Goal: Task Accomplishment & Management: Manage account settings

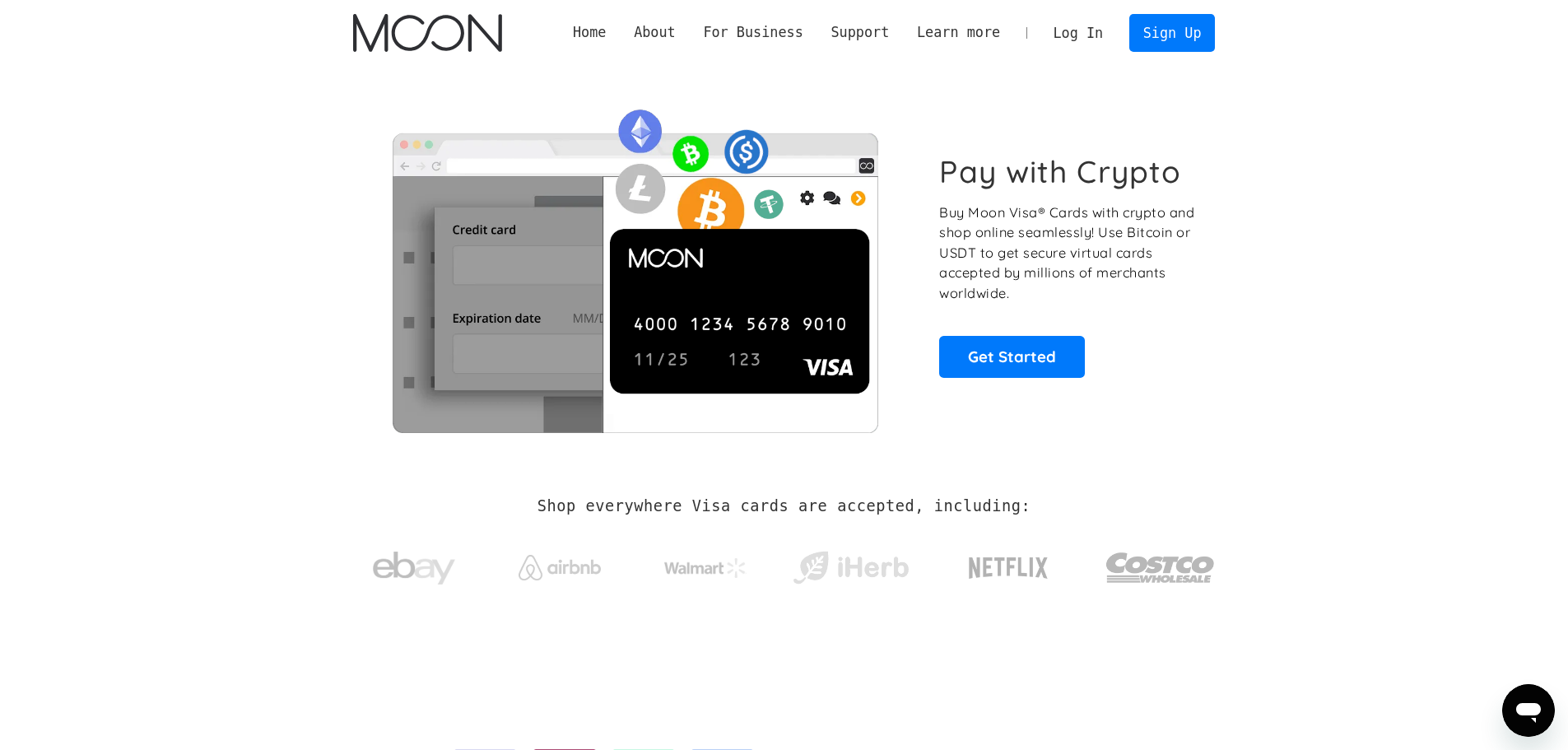
click at [1077, 32] on link "Log In" at bounding box center [1078, 32] width 78 height 36
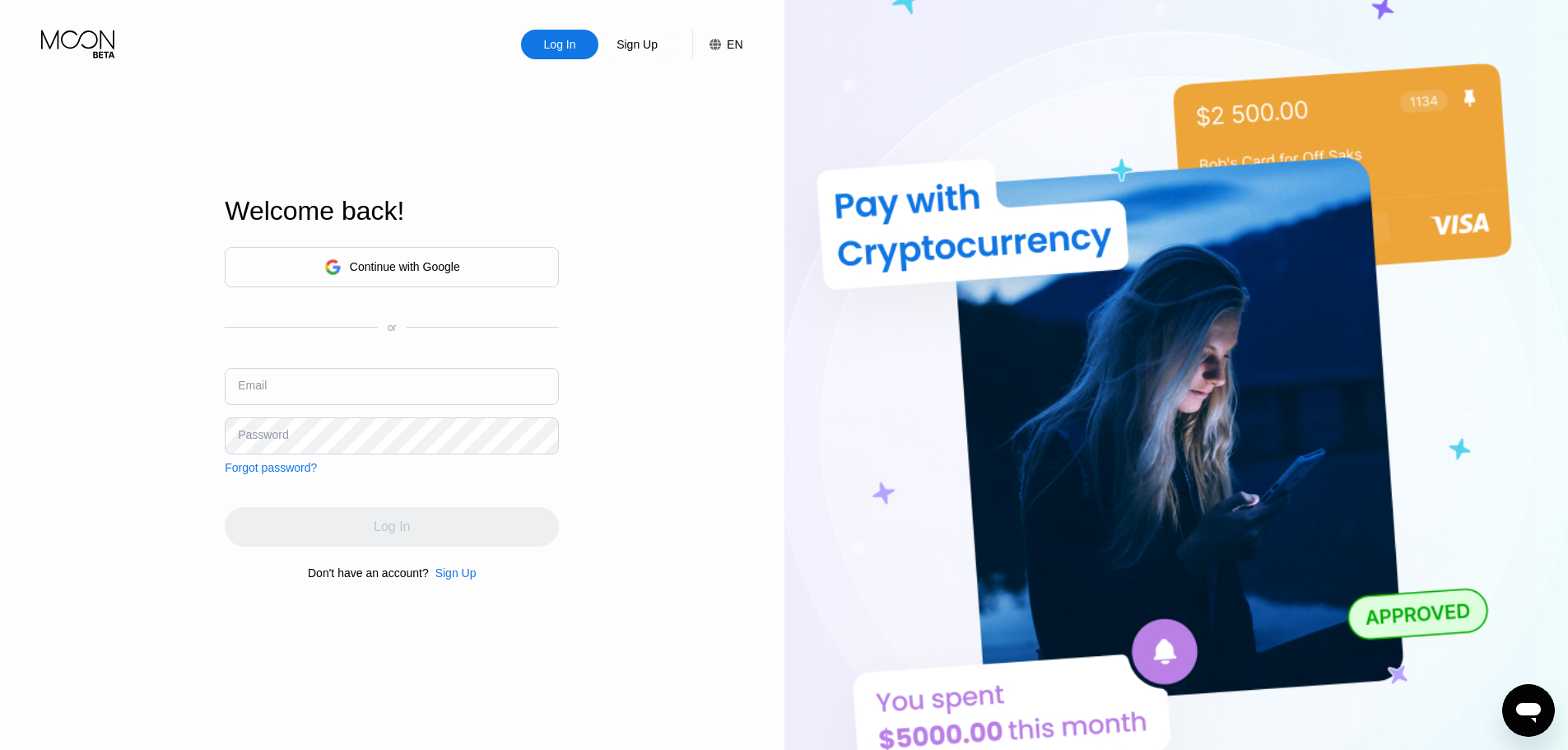
click at [321, 385] on input "text" at bounding box center [391, 386] width 334 height 37
type input "[EMAIL_ADDRESS][DOMAIN_NAME]"
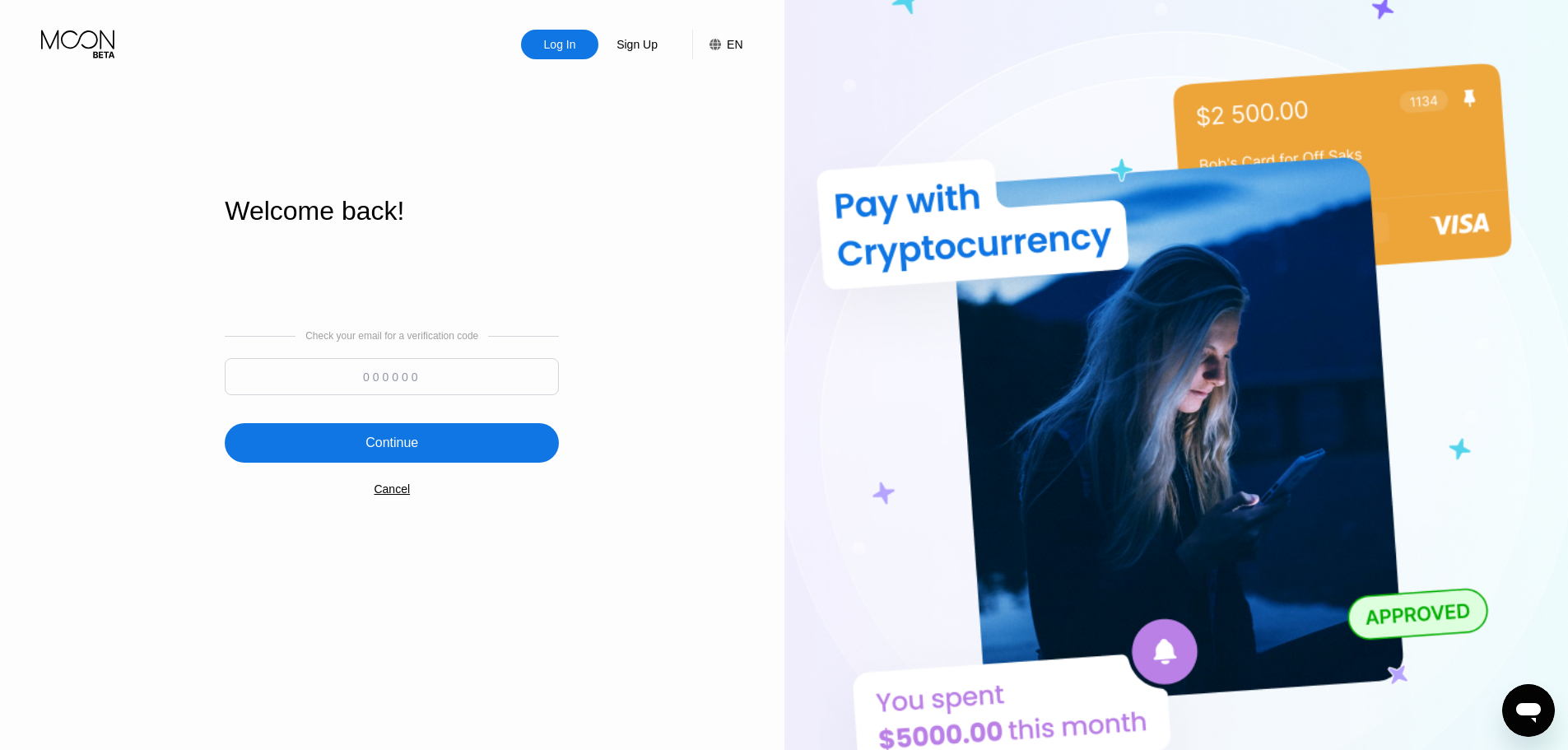
drag, startPoint x: 377, startPoint y: 391, endPoint x: 383, endPoint y: 382, distance: 10.8
click at [377, 391] on input at bounding box center [391, 376] width 334 height 37
paste input "239313"
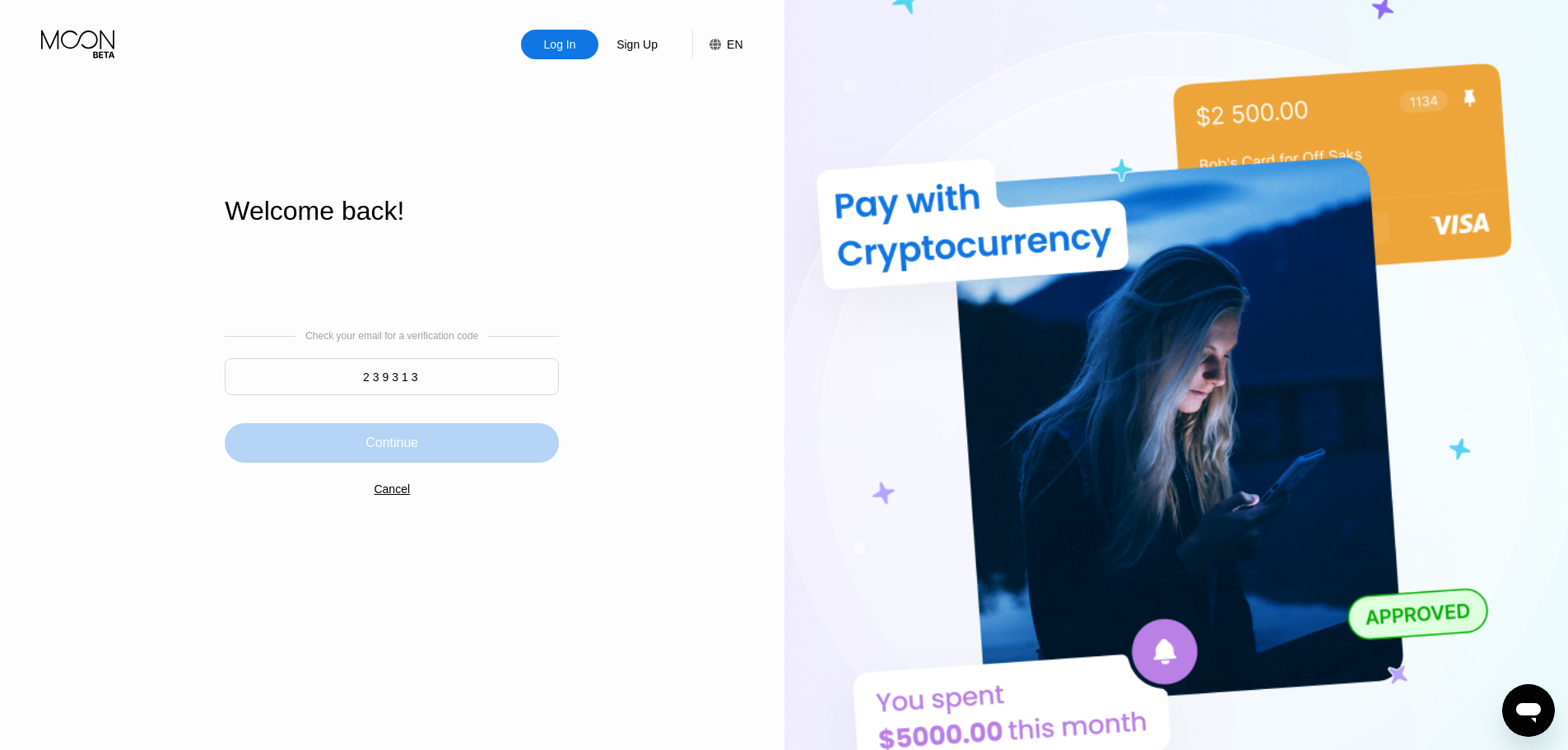
click at [420, 433] on div "Continue" at bounding box center [391, 442] width 334 height 39
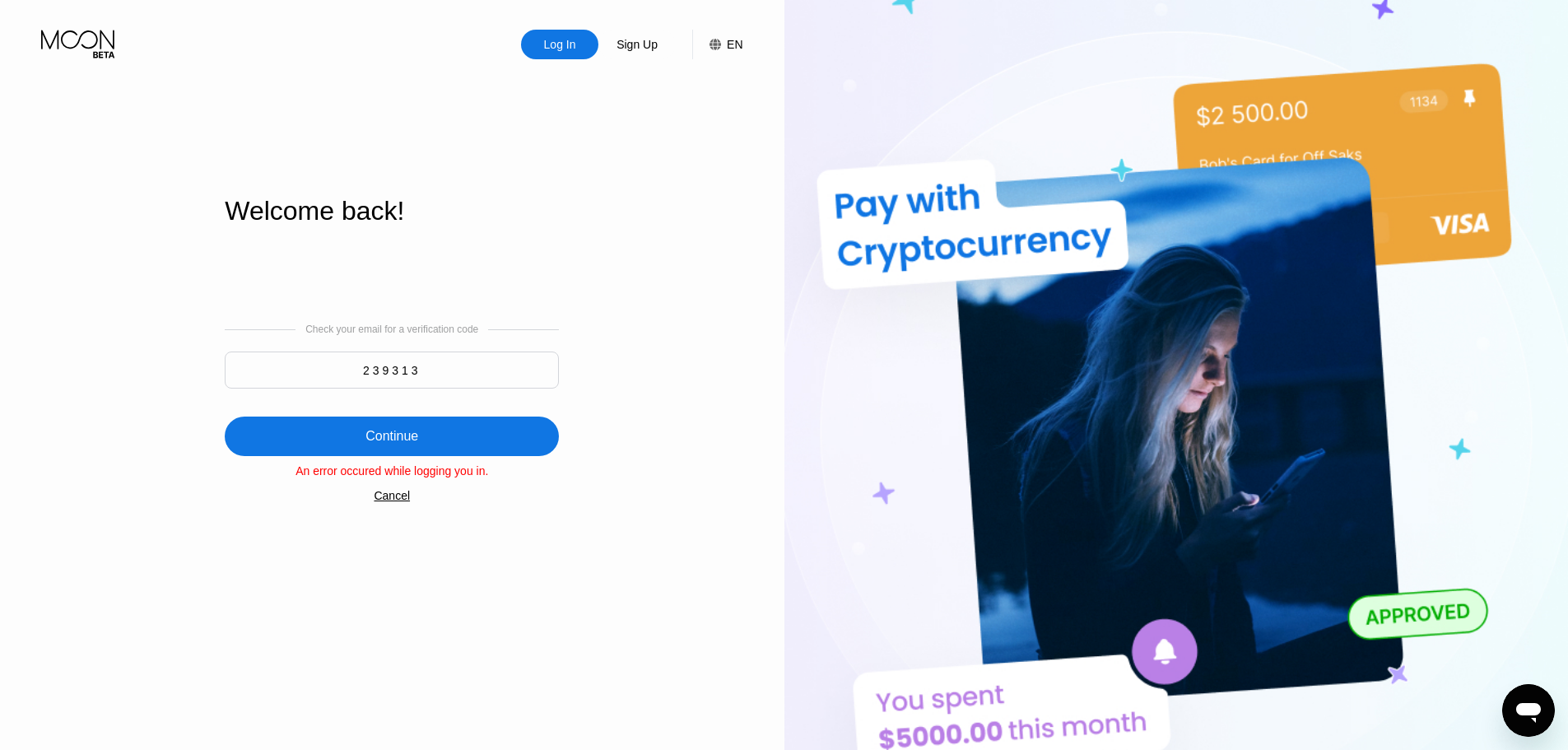
click at [430, 380] on input "239313" at bounding box center [391, 370] width 334 height 37
click at [425, 421] on div "Continue" at bounding box center [391, 437] width 334 height 39
click at [429, 381] on input "23931" at bounding box center [391, 370] width 334 height 37
type input "239313"
click at [414, 425] on div "Continue" at bounding box center [391, 437] width 334 height 39
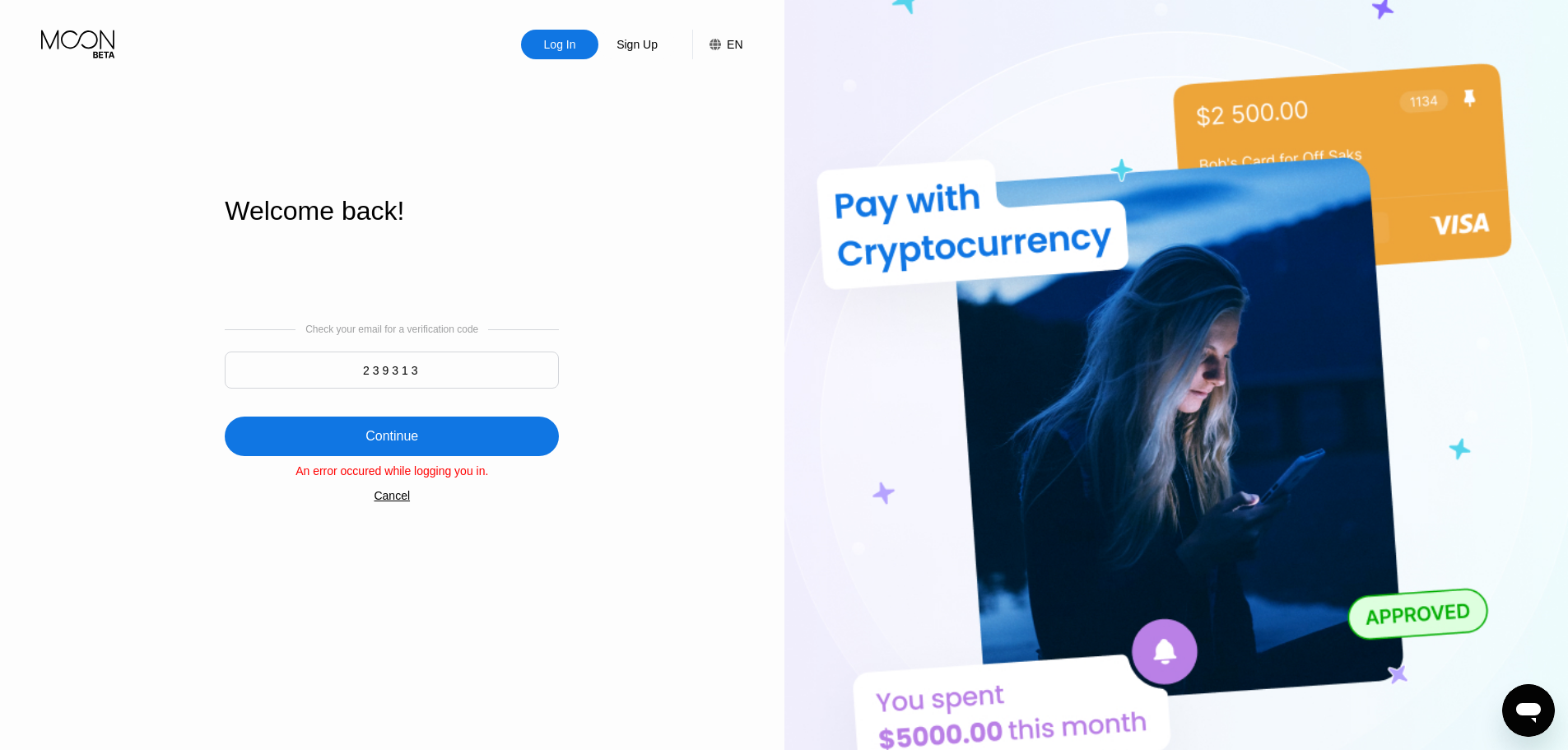
click at [401, 502] on div "Cancel" at bounding box center [392, 495] width 36 height 13
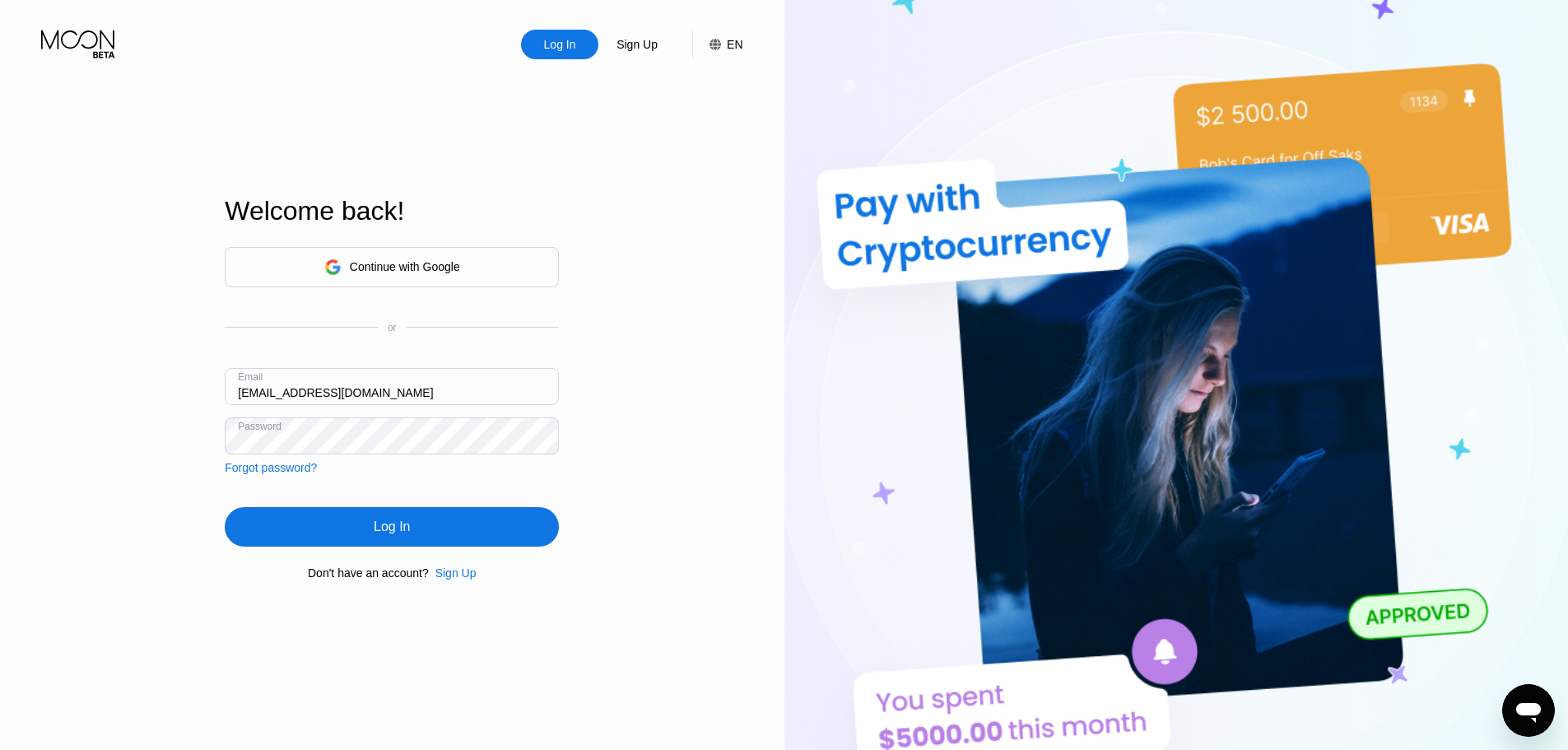
click at [293, 471] on div "Forgot password?" at bounding box center [271, 467] width 92 height 13
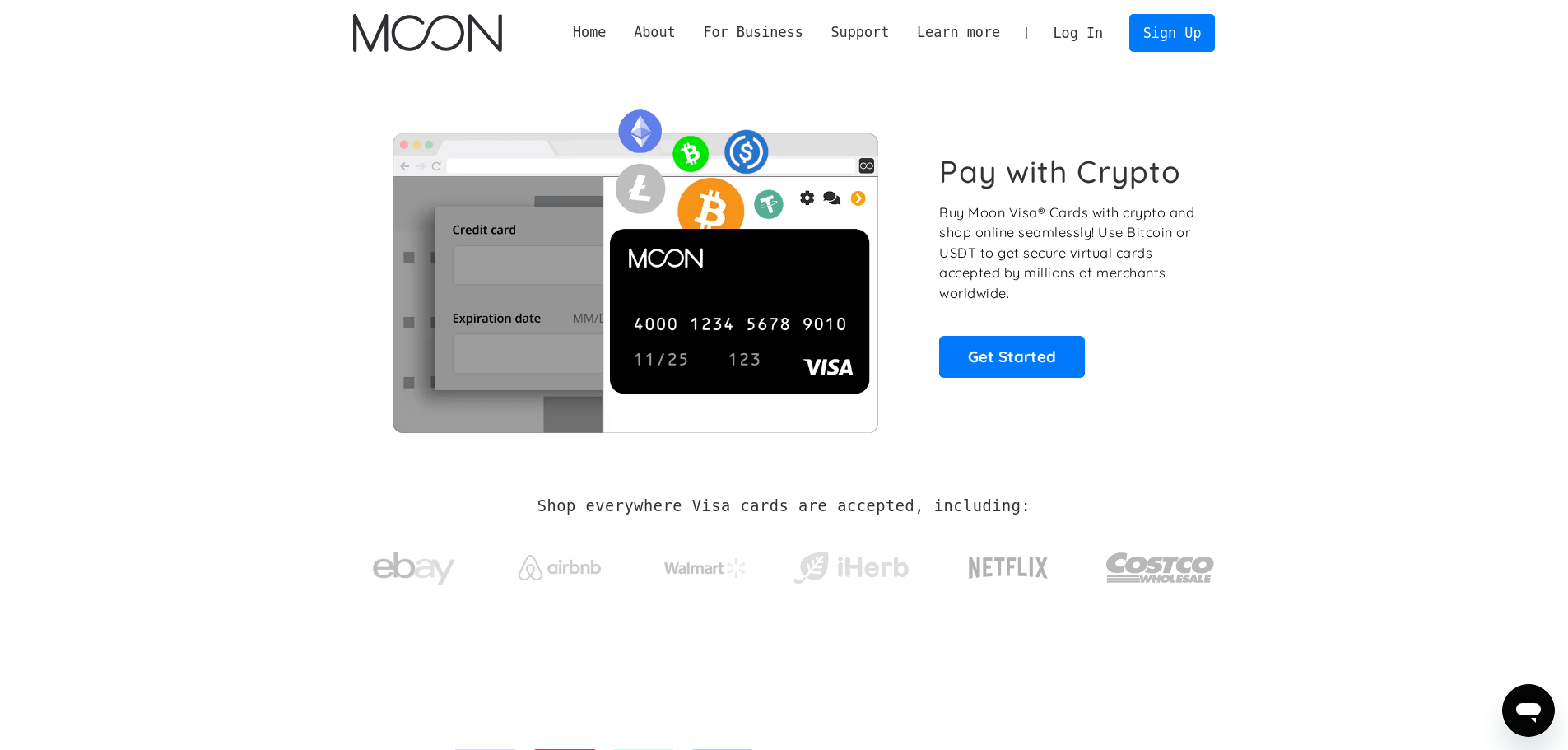
click at [1100, 30] on link "Log In" at bounding box center [1078, 32] width 78 height 36
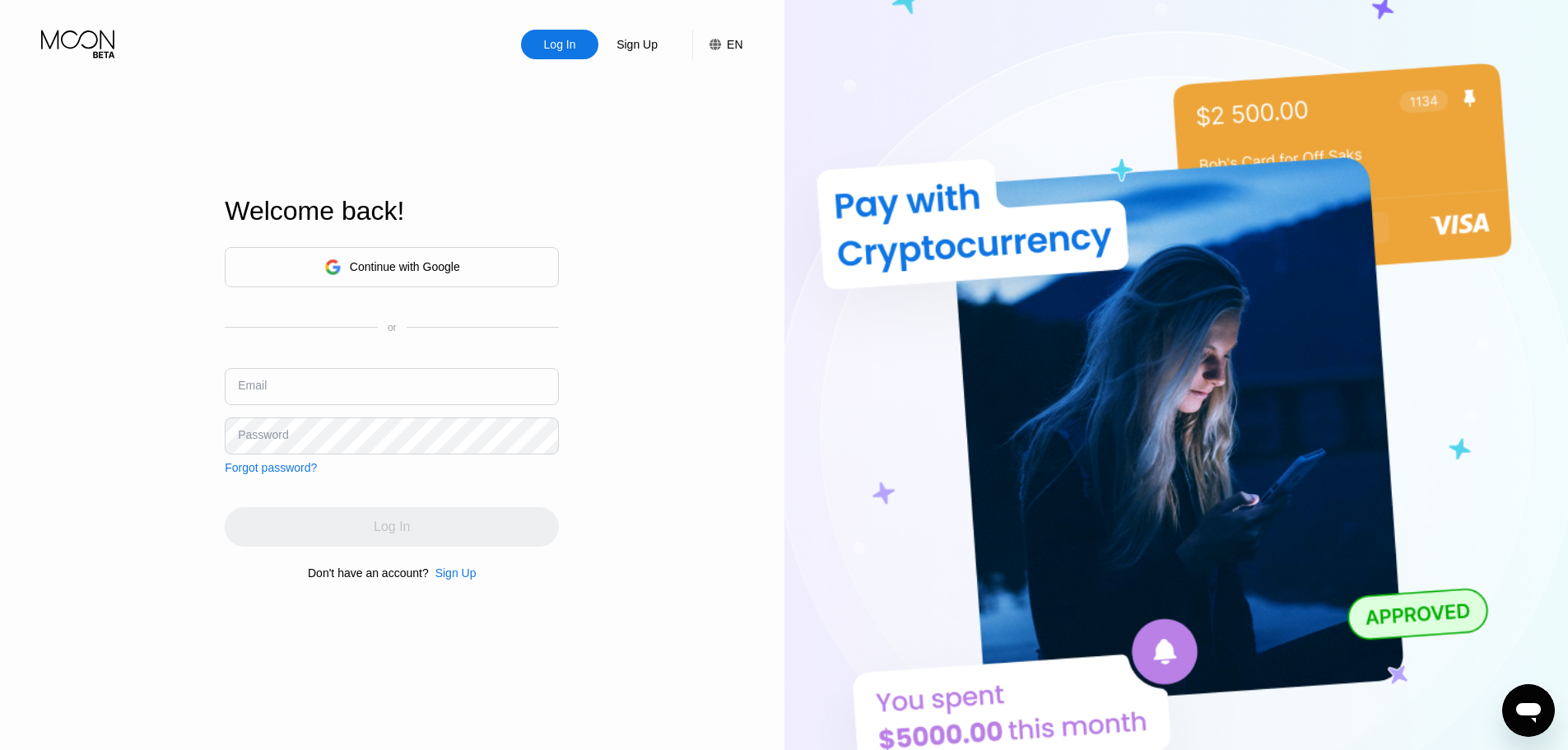
type input "korki12@tutamail.com"
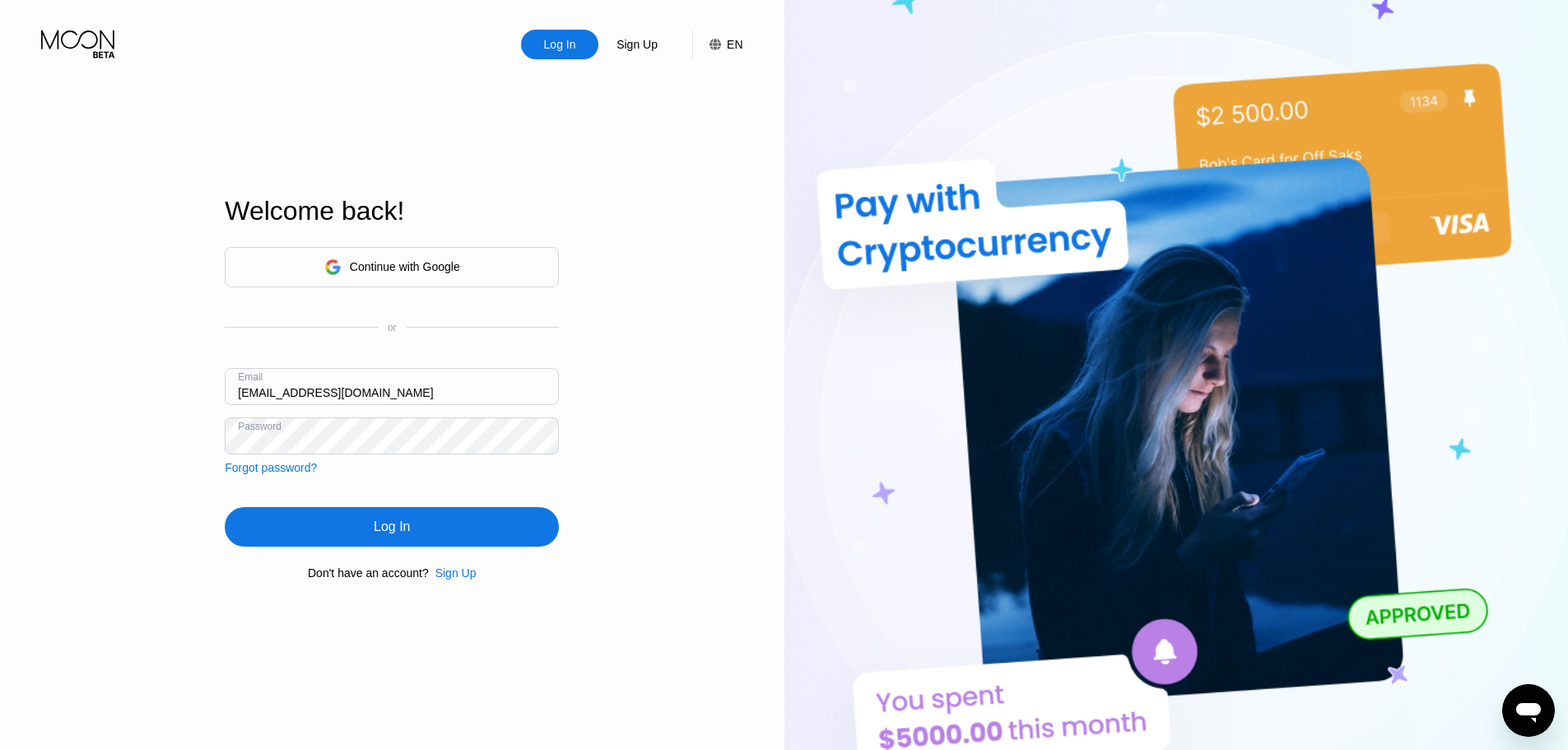
click at [145, 446] on div "Log In Sign Up EN Language Select an item Save Welcome back! Continue with Goog…" at bounding box center [392, 413] width 784 height 825
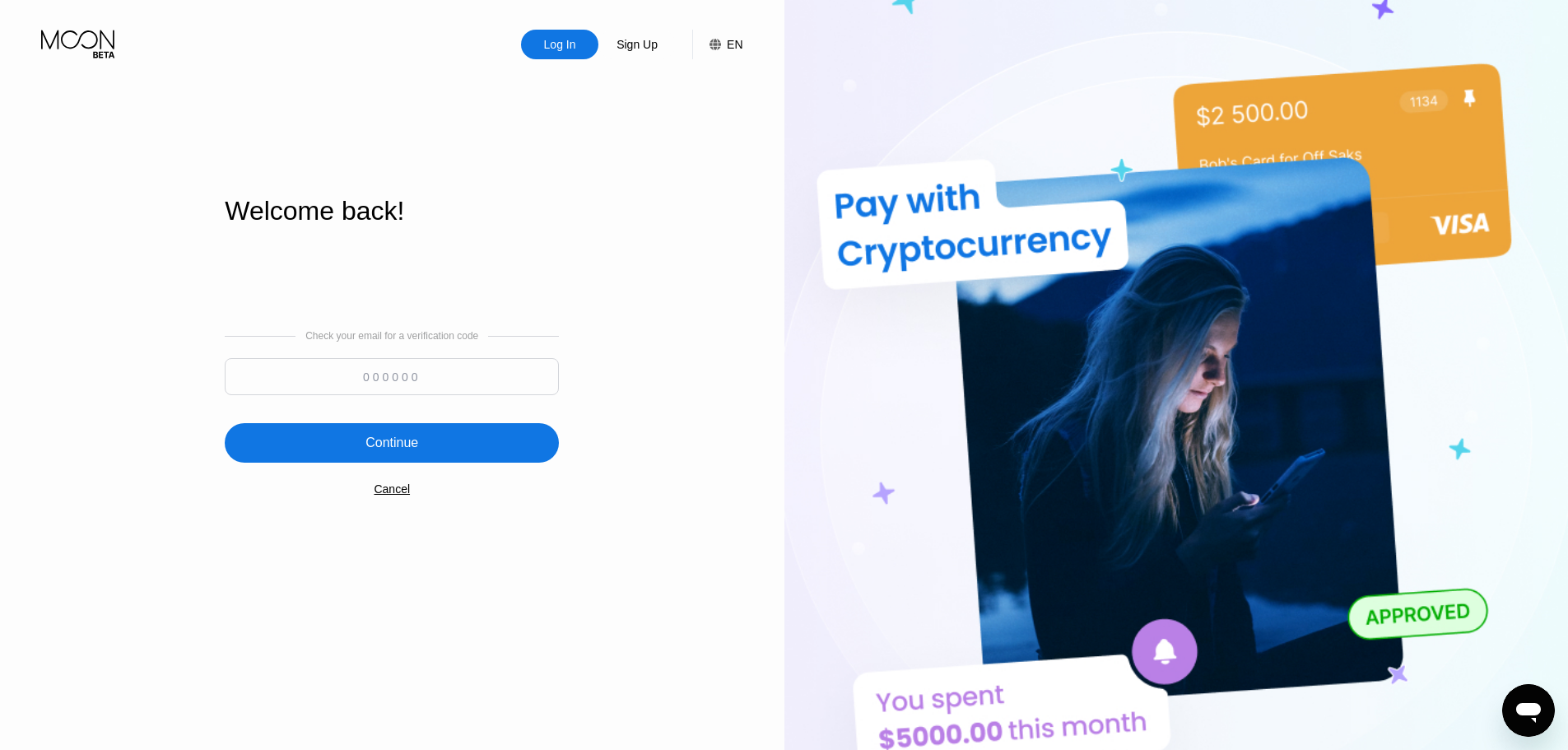
click at [391, 374] on input at bounding box center [391, 376] width 334 height 37
paste input "643089"
type input "643089"
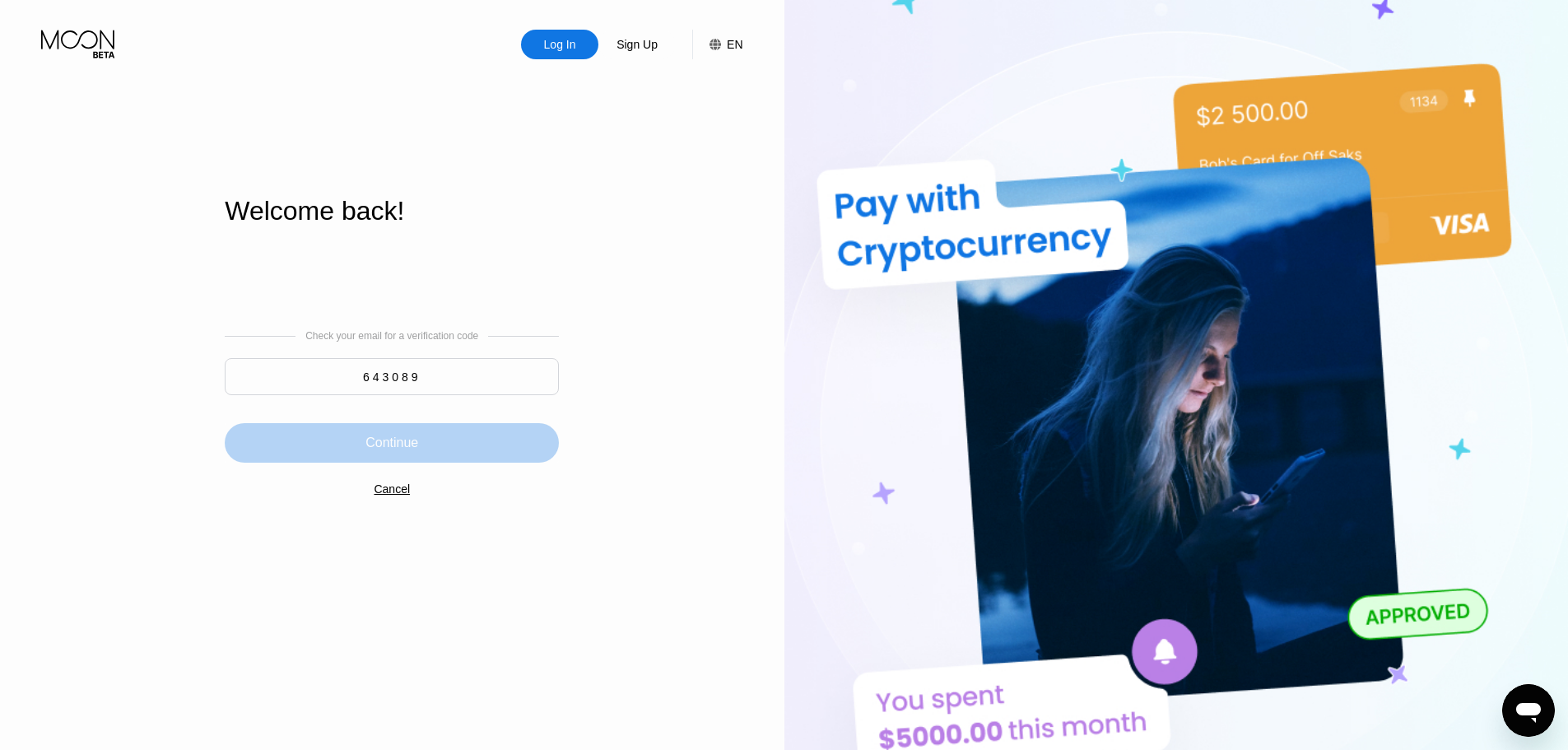
click at [416, 429] on div "Continue" at bounding box center [391, 442] width 334 height 39
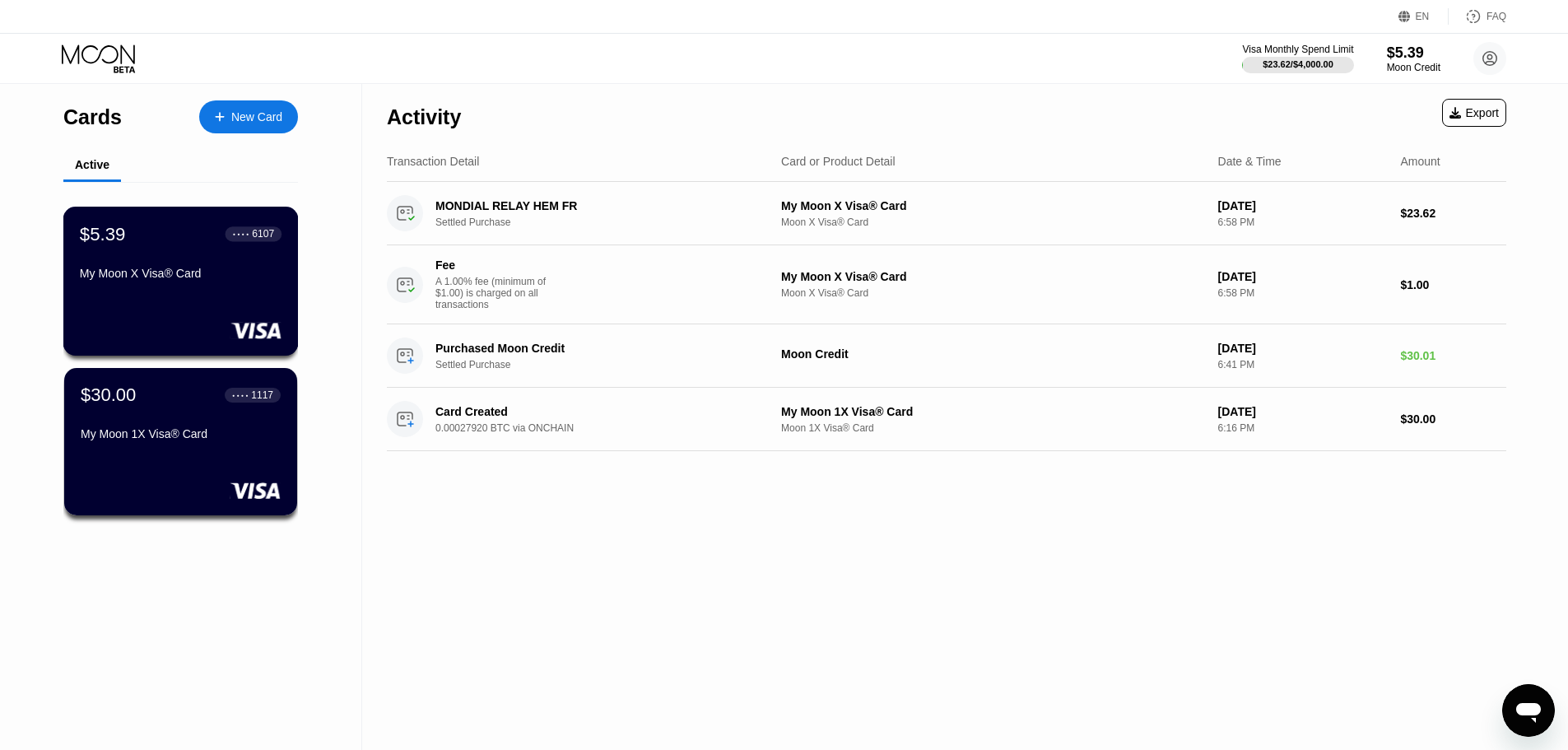
click at [186, 308] on div "$5.39 ● ● ● ● 6107 My Moon X Visa® Card" at bounding box center [181, 281] width 236 height 149
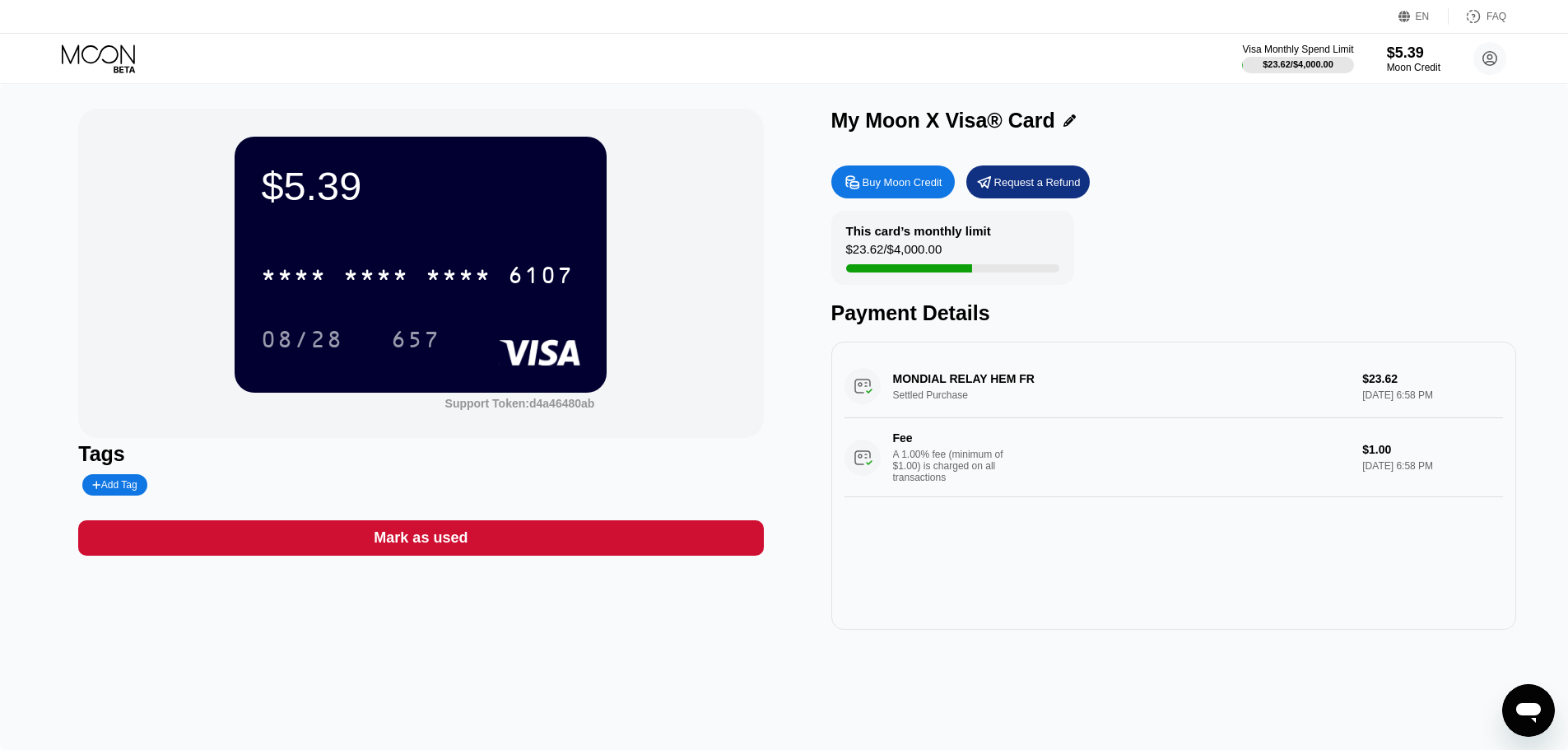
click at [847, 186] on icon at bounding box center [852, 181] width 12 height 12
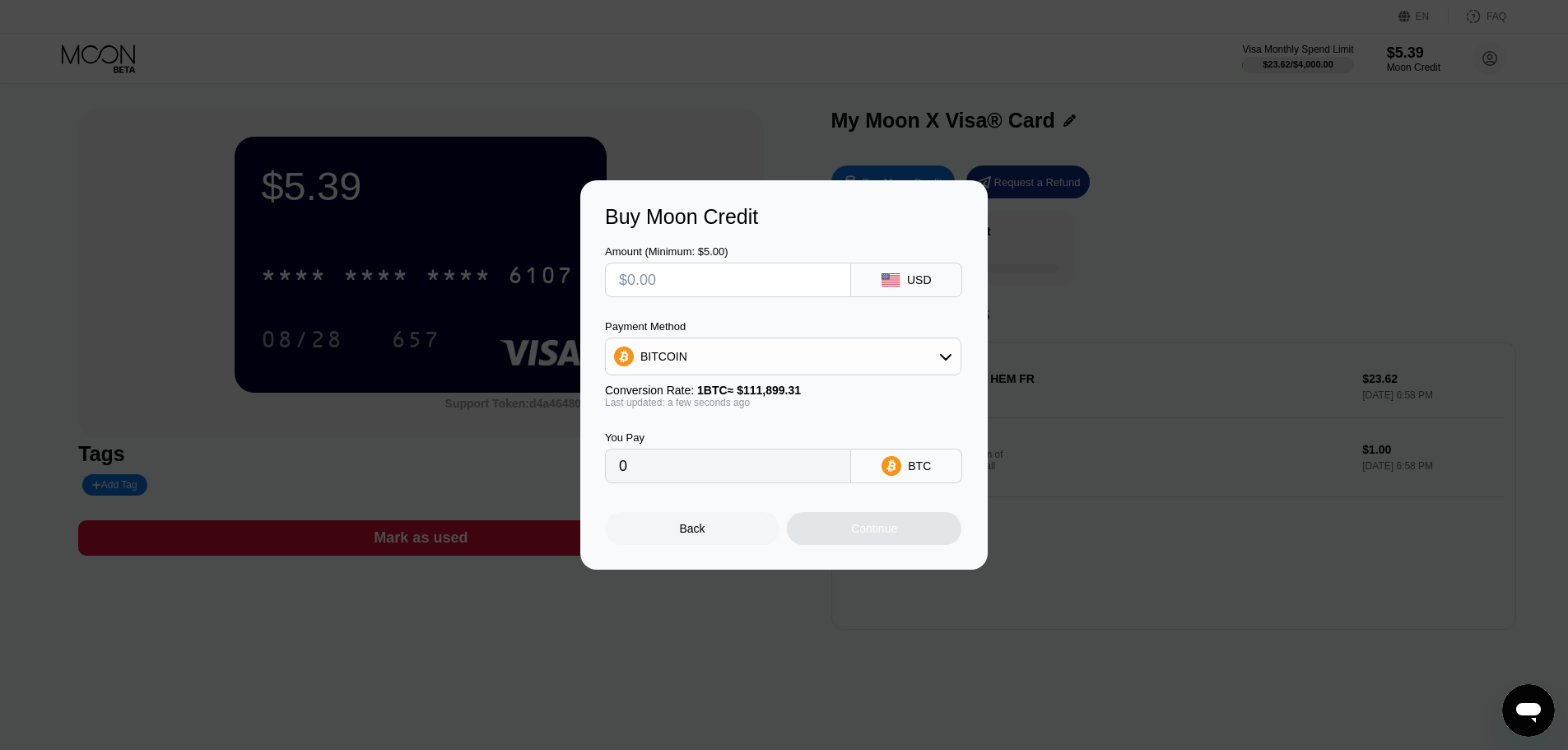
click at [695, 279] on input "text" at bounding box center [728, 279] width 218 height 33
type input "$50"
type input "0.00044684"
type input "$50"
click at [911, 522] on div "Continue" at bounding box center [874, 528] width 174 height 33
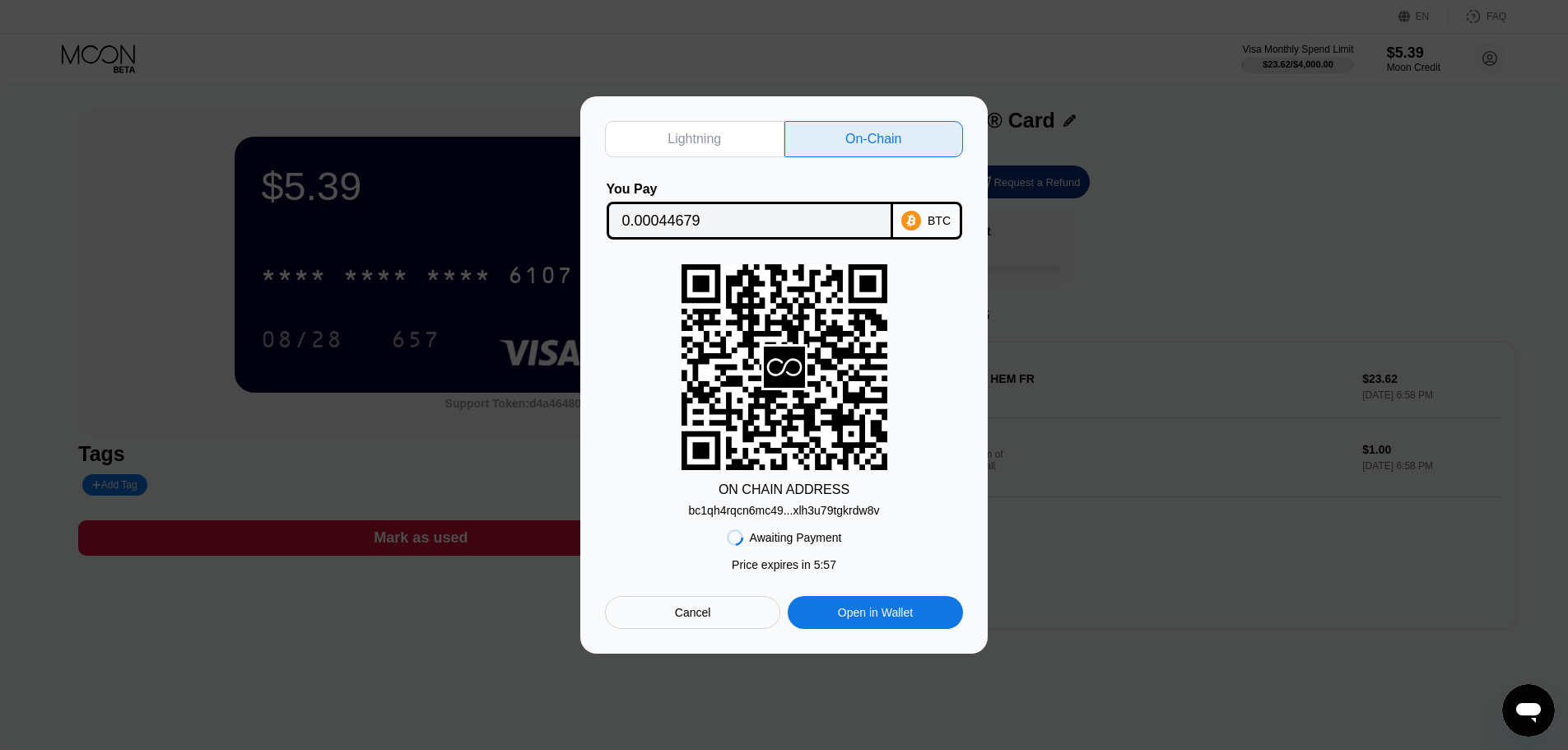
click at [753, 217] on input "0.00044679" at bounding box center [750, 220] width 255 height 33
click at [816, 513] on div "bc1qh4rqcn6mc49...xlh3u79tgkrdw8v" at bounding box center [785, 510] width 191 height 13
click at [911, 222] on icon at bounding box center [910, 220] width 9 height 12
click at [880, 135] on div "On-Chain" at bounding box center [874, 138] width 56 height 16
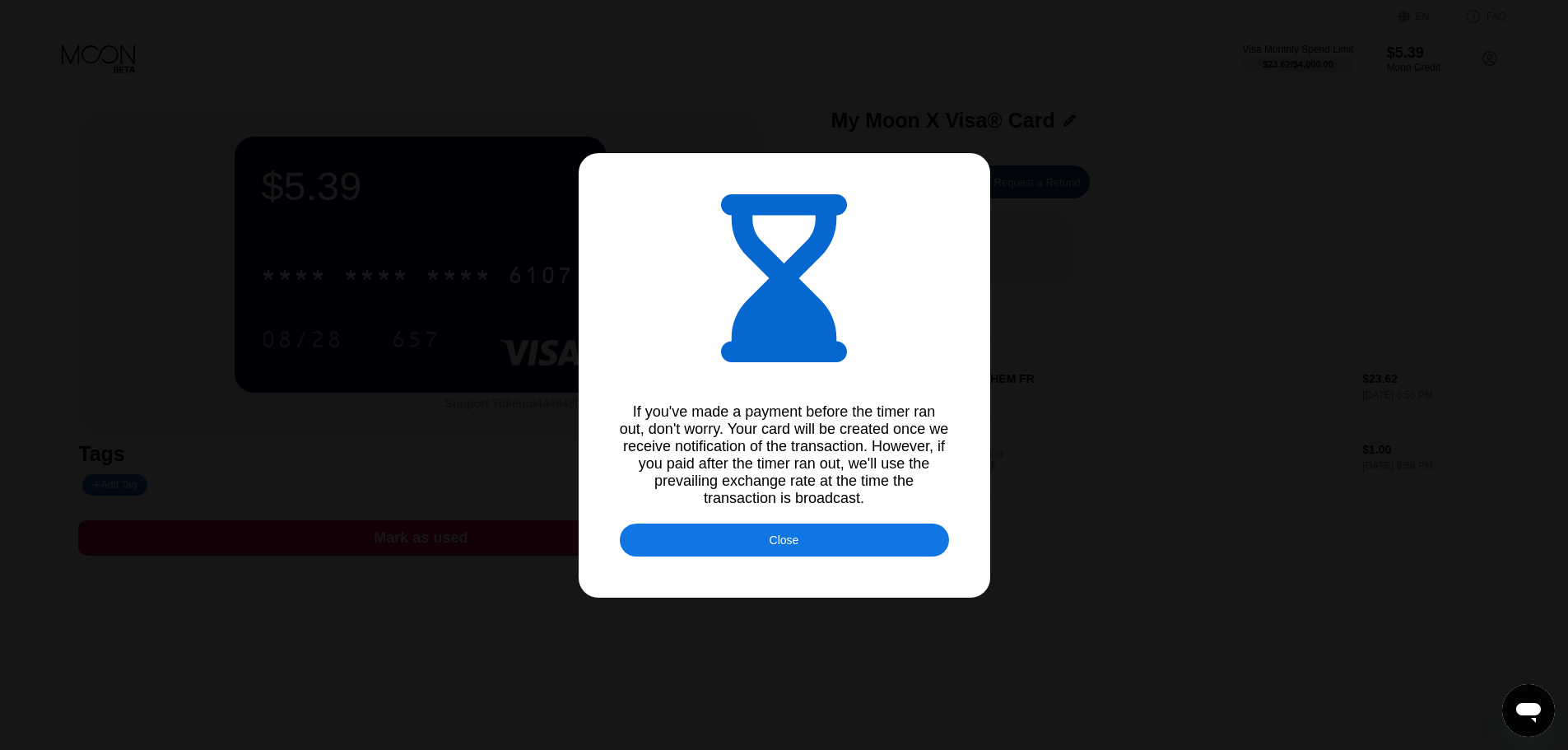
type input "0.00044782"
